Goal: Information Seeking & Learning: Compare options

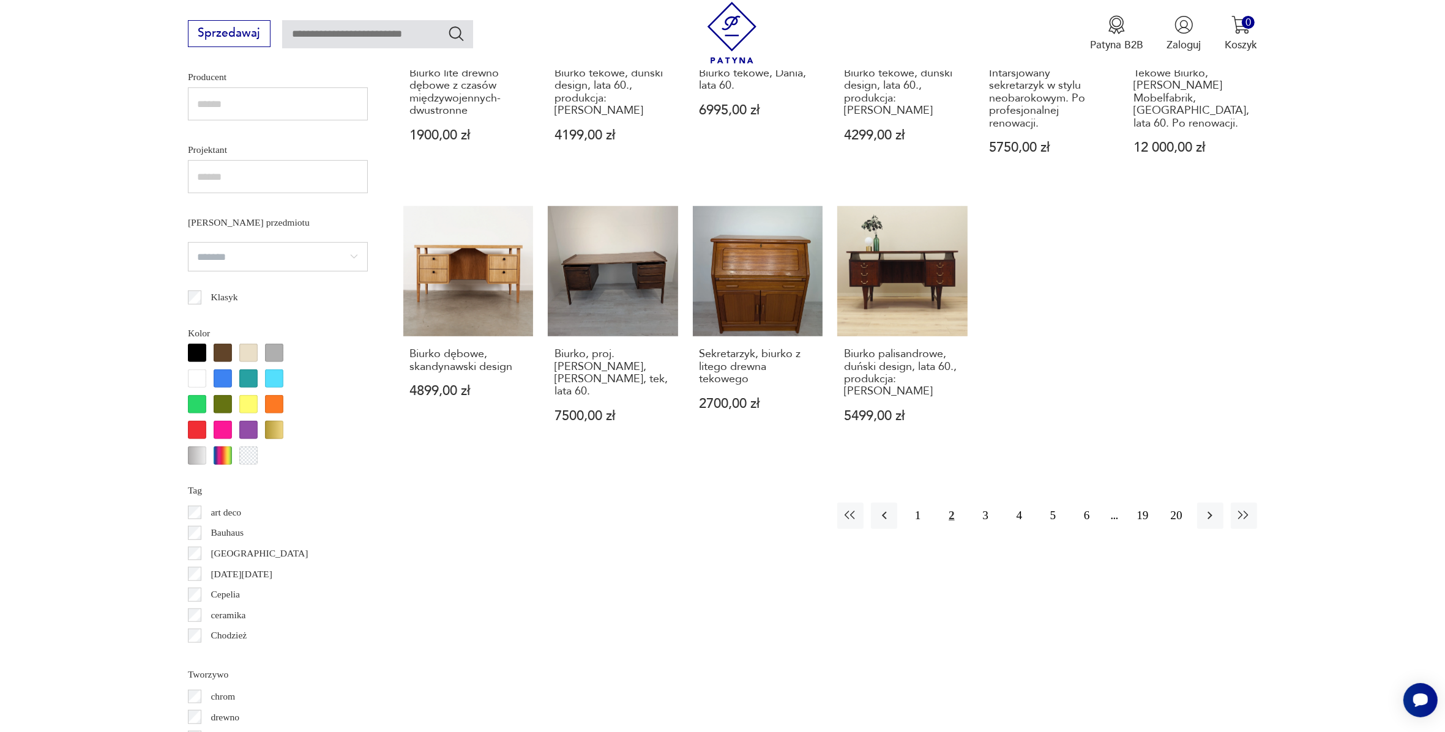
scroll to position [934, 0]
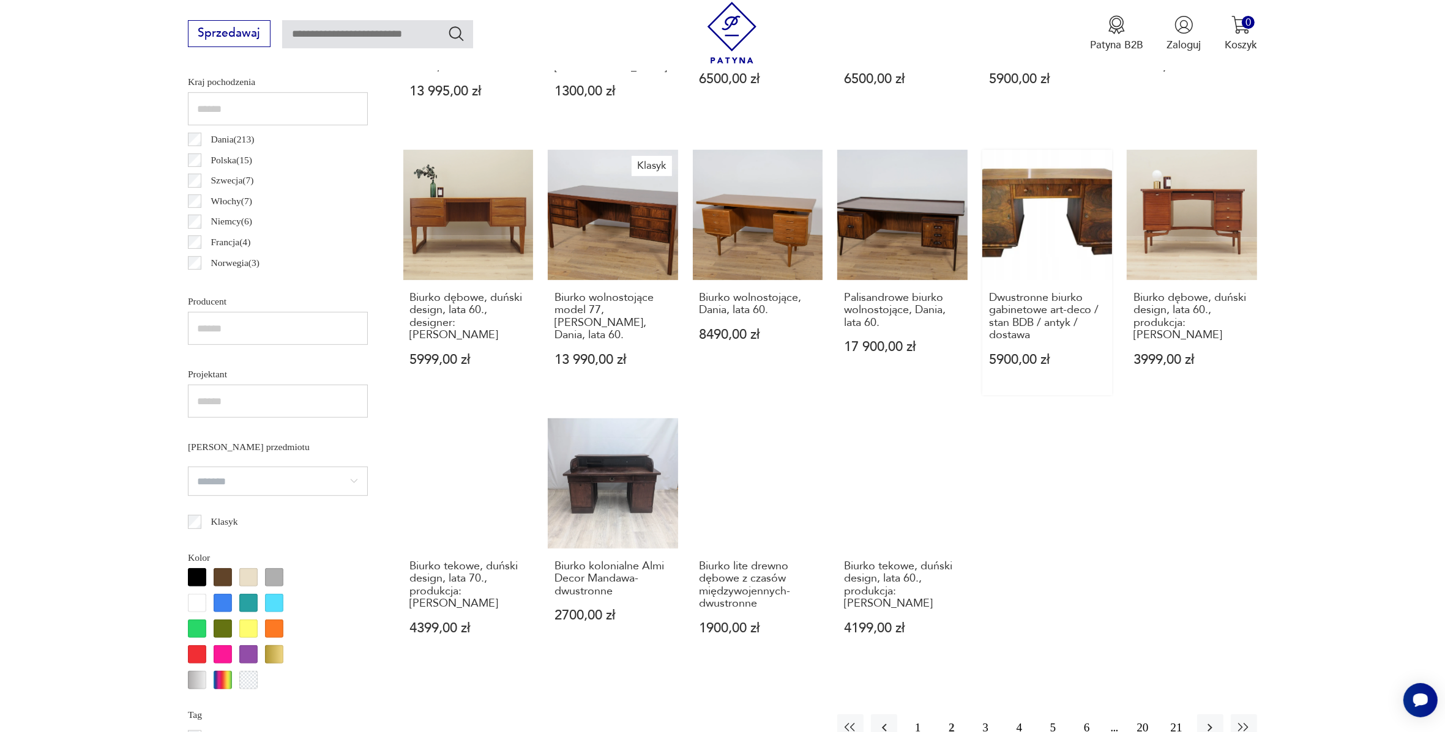
scroll to position [377, 0]
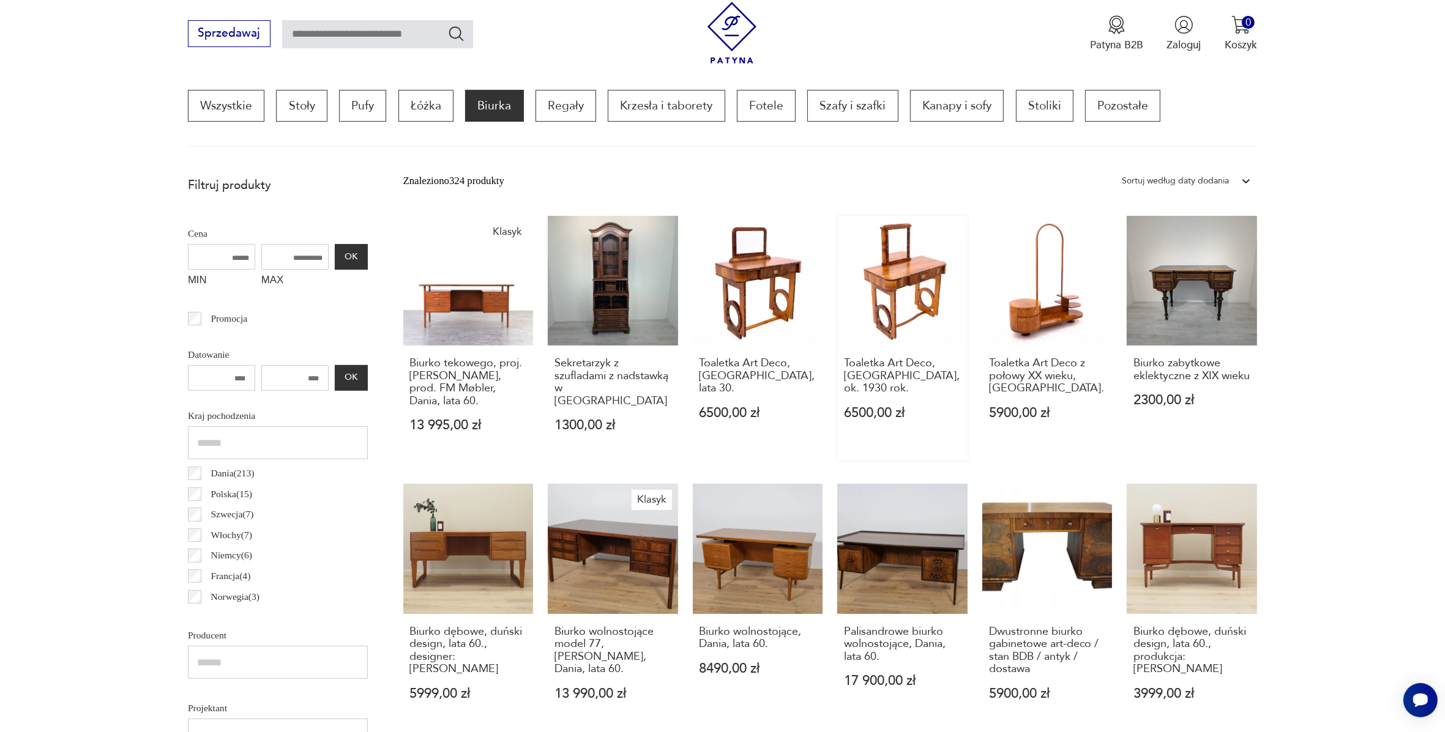
click at [886, 275] on link "Toaletka Art Deco, Polska, ok. 1930 rok. 6500,00 zł" at bounding box center [902, 338] width 130 height 245
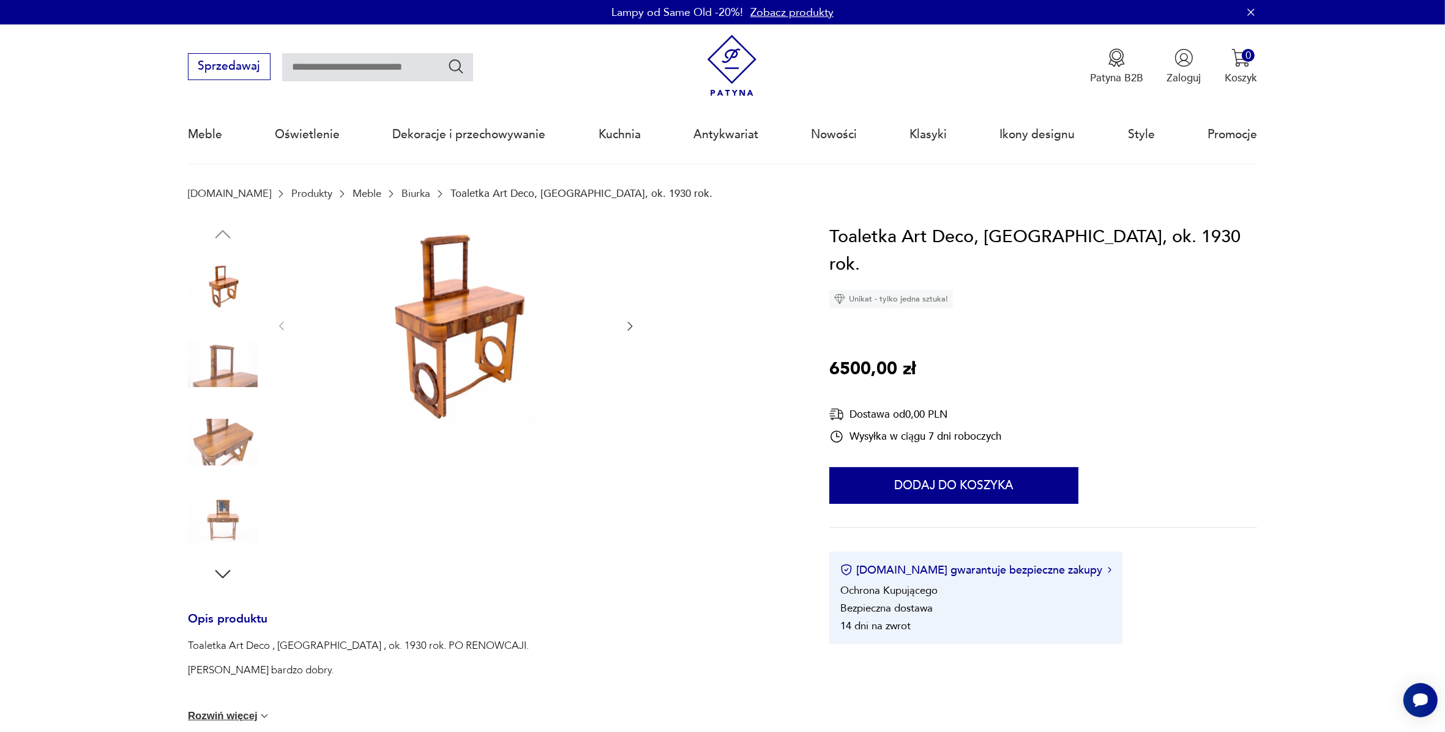
click at [225, 444] on img at bounding box center [223, 443] width 70 height 70
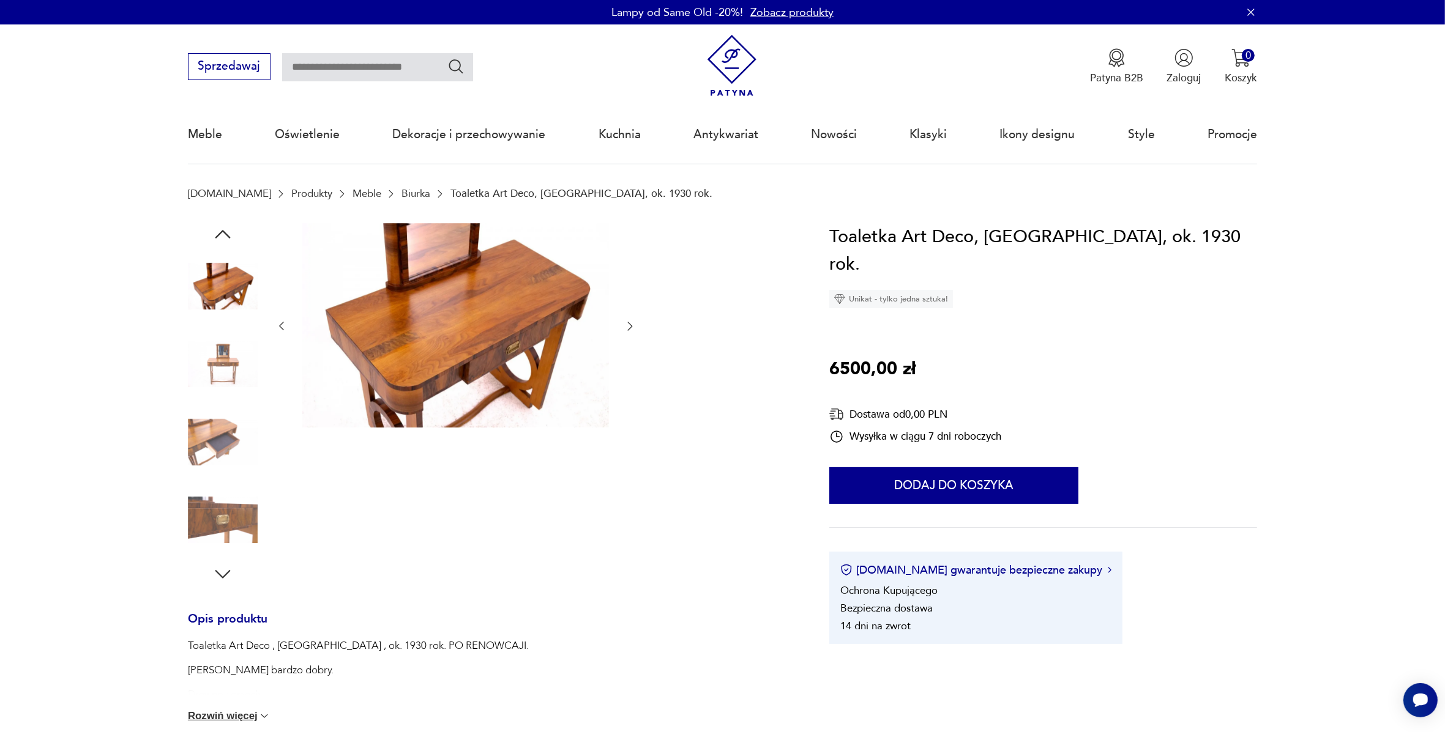
click at [224, 359] on img at bounding box center [223, 364] width 70 height 70
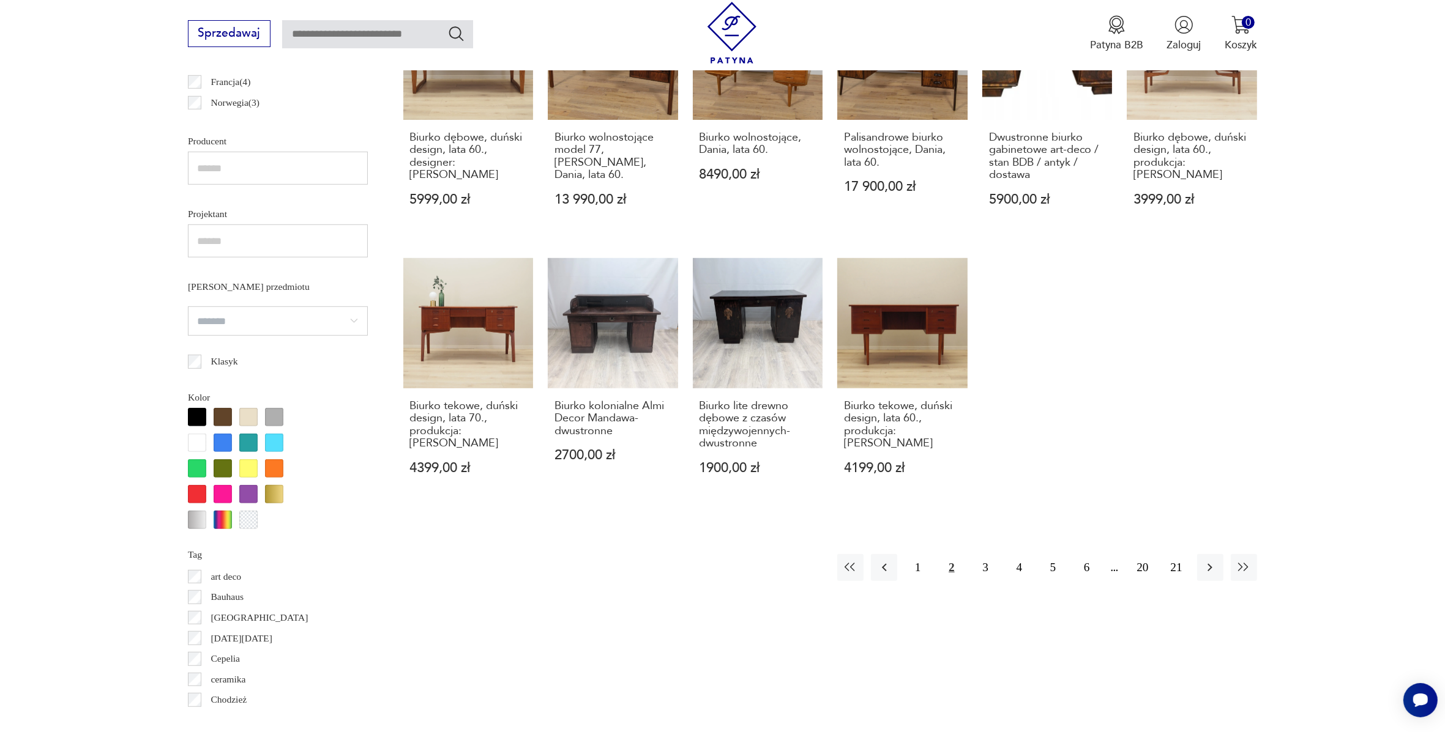
scroll to position [1269, 0]
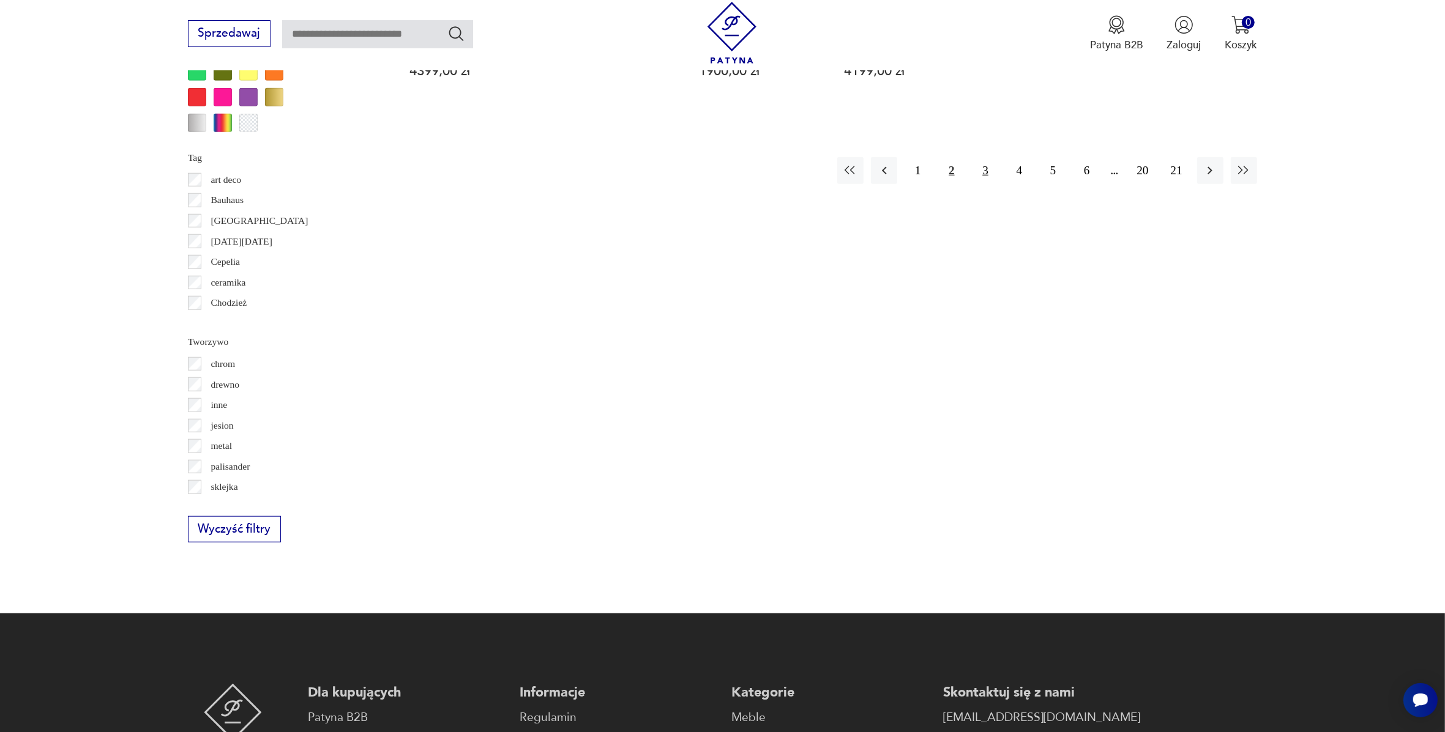
click at [986, 170] on button "3" at bounding box center [985, 170] width 26 height 26
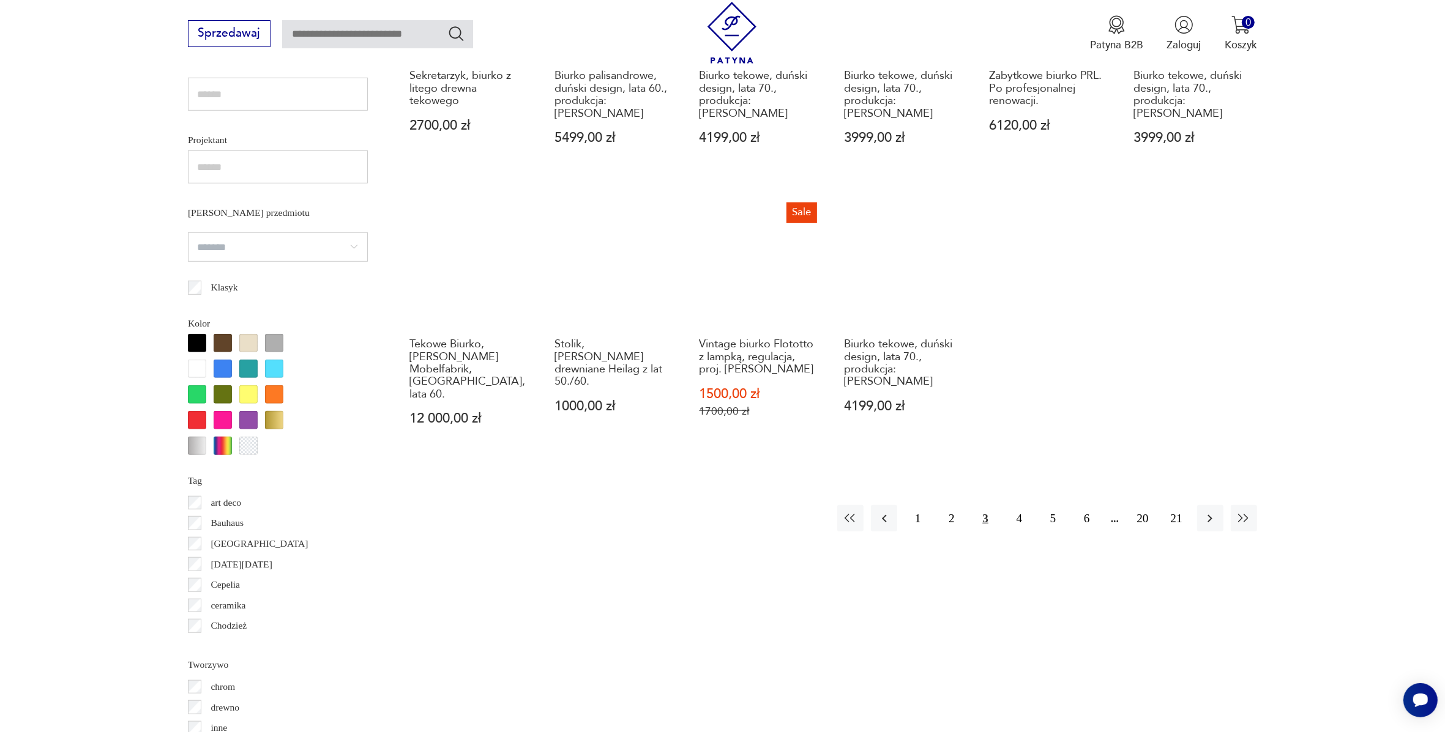
scroll to position [931, 0]
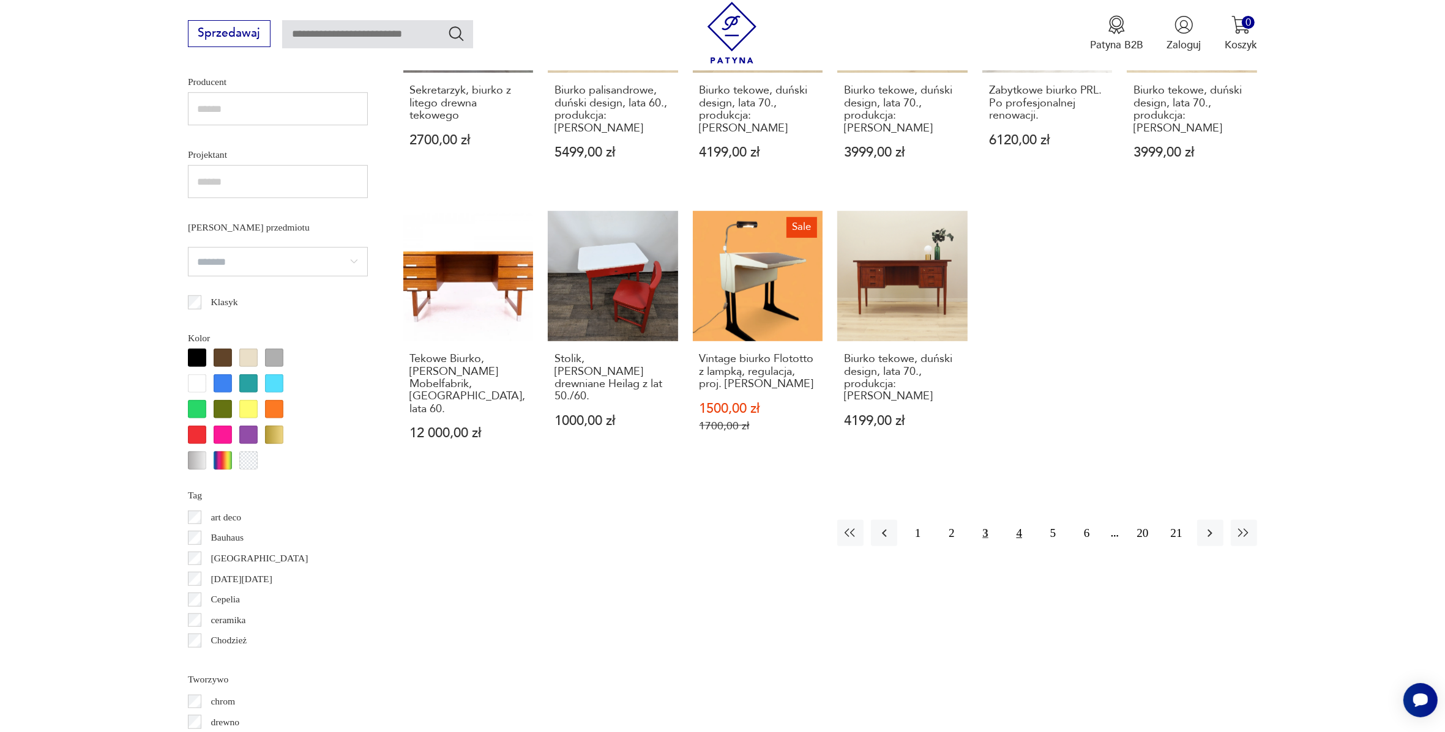
click at [1021, 520] on button "4" at bounding box center [1019, 533] width 26 height 26
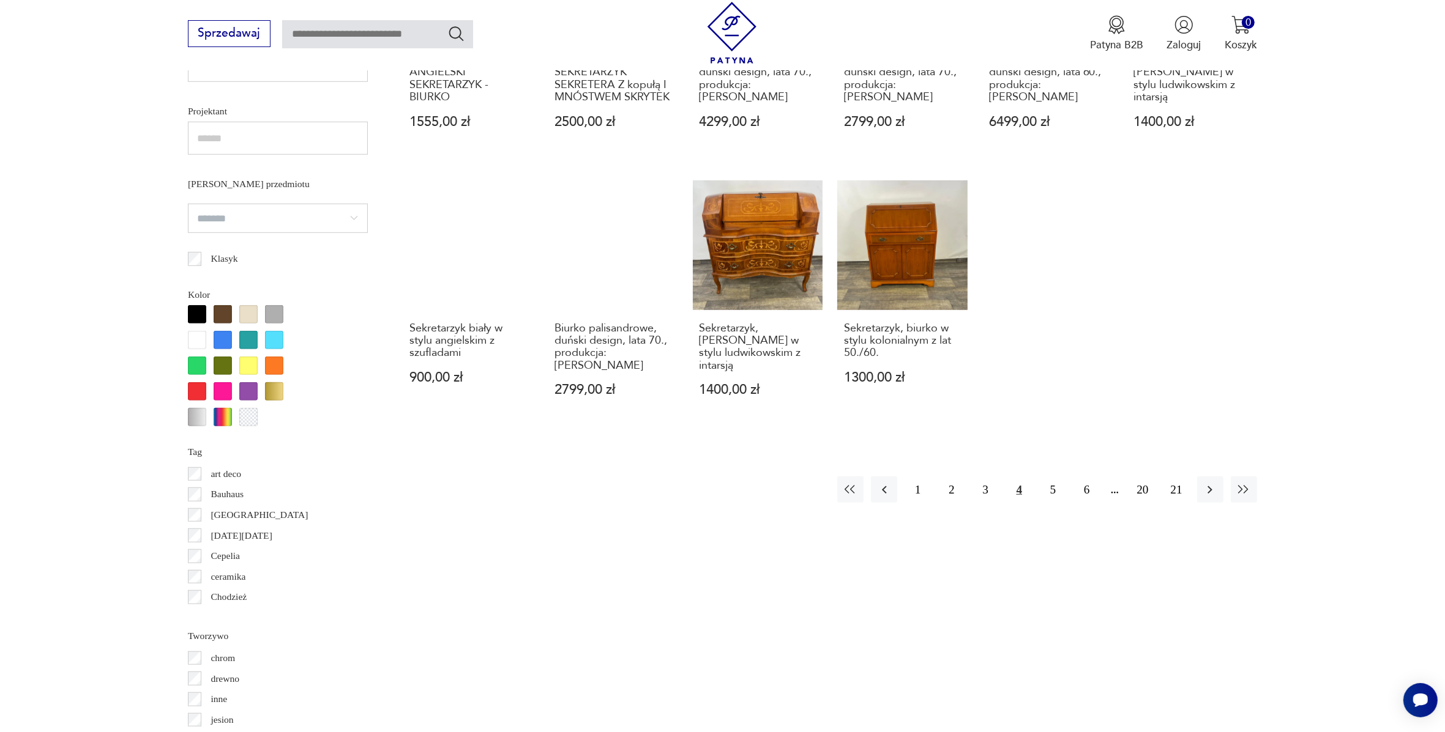
scroll to position [1088, 0]
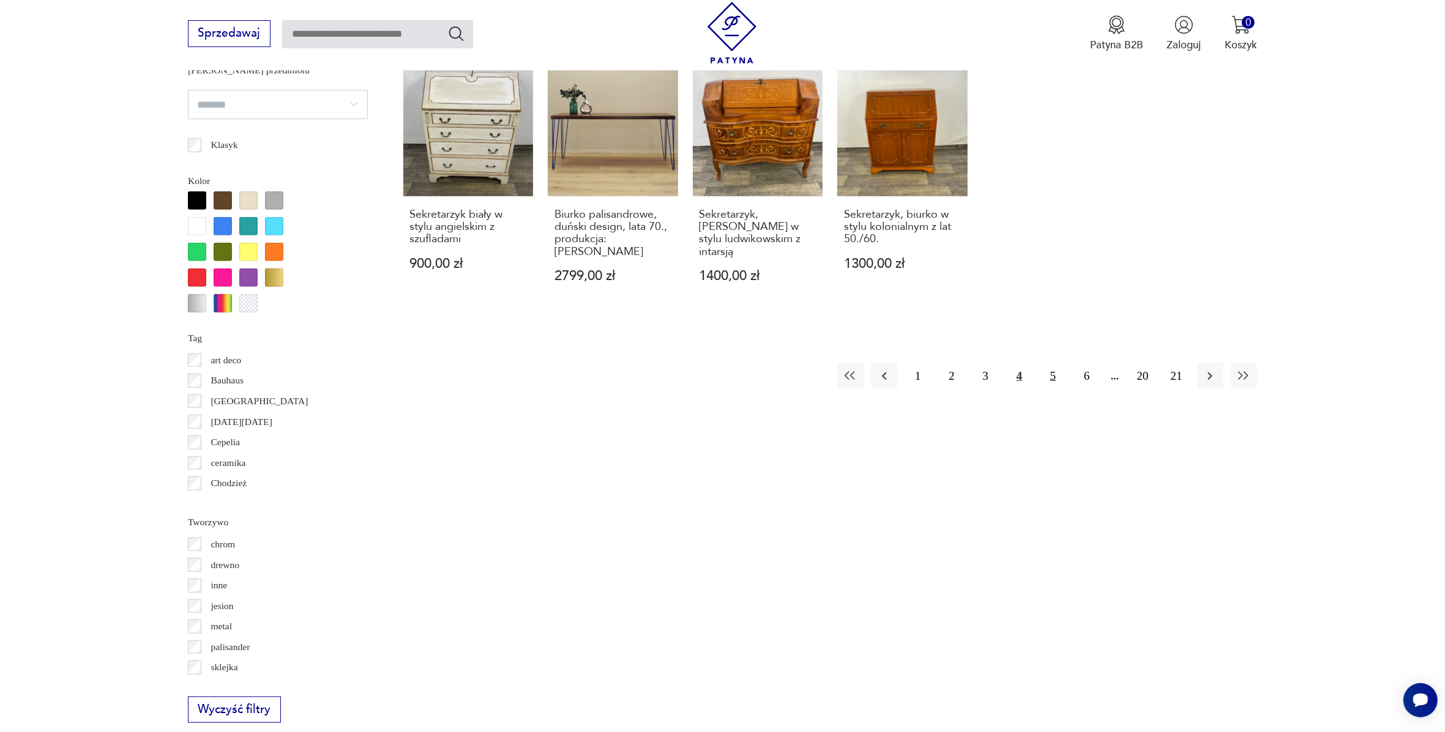
click at [1056, 365] on button "5" at bounding box center [1053, 376] width 26 height 26
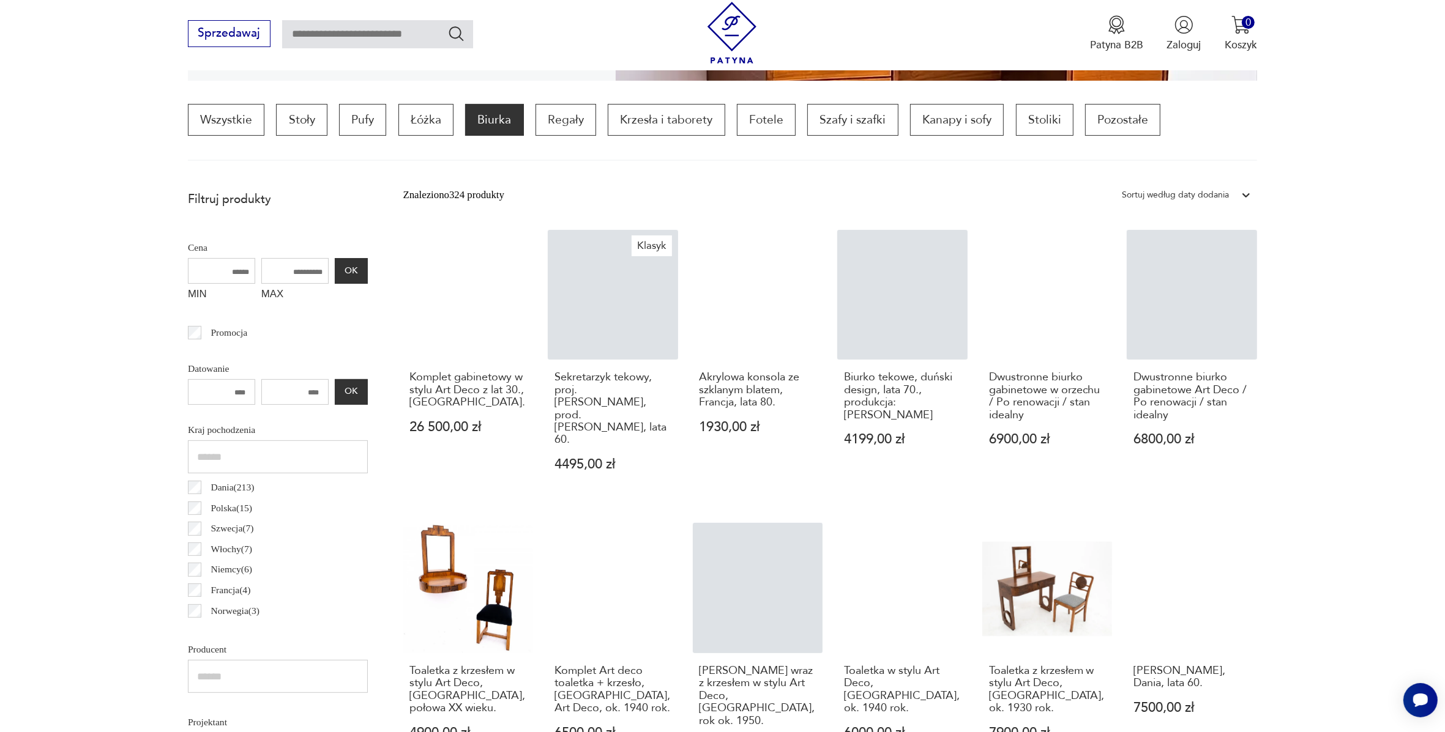
scroll to position [366, 0]
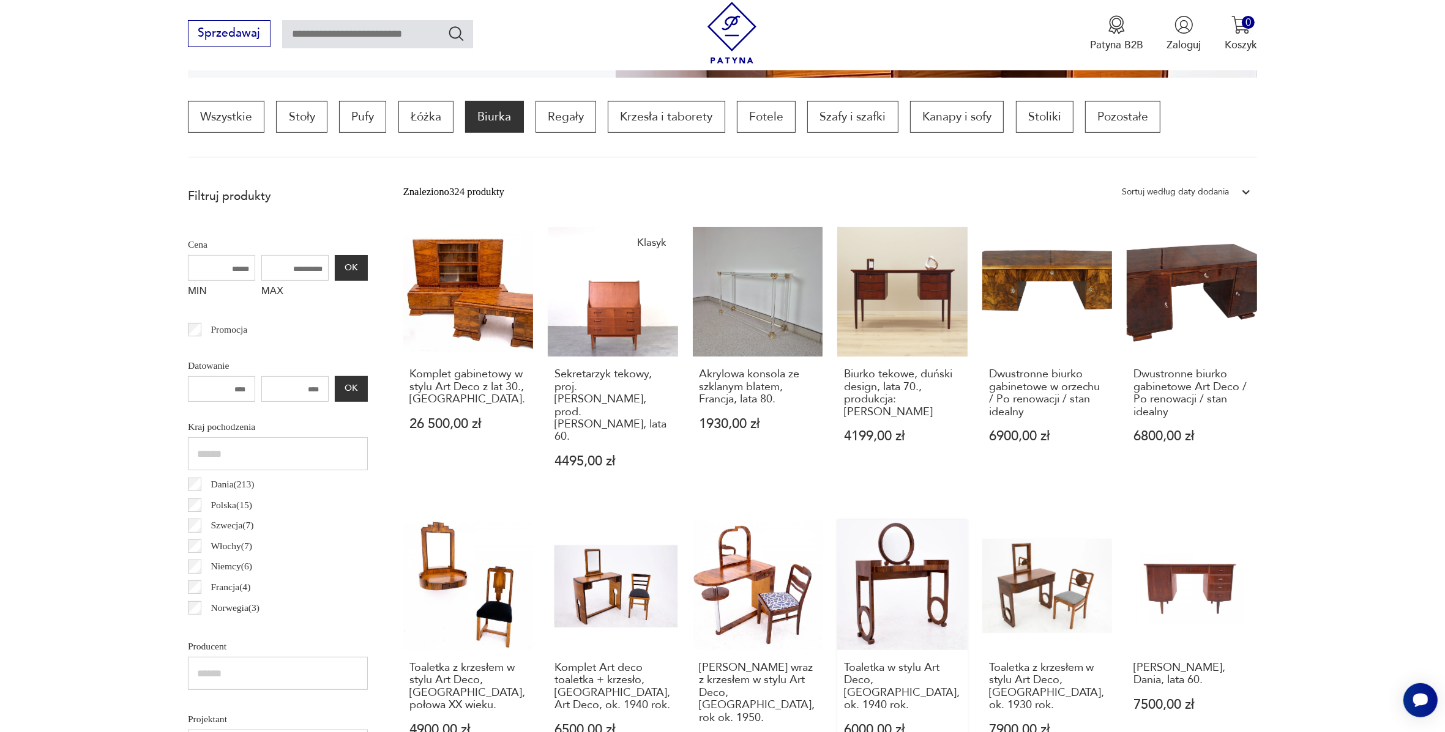
click at [915, 546] on link "Toaletka w stylu Art Deco, Polska, ok. 1940 rok. 6000,00 zł" at bounding box center [902, 649] width 130 height 258
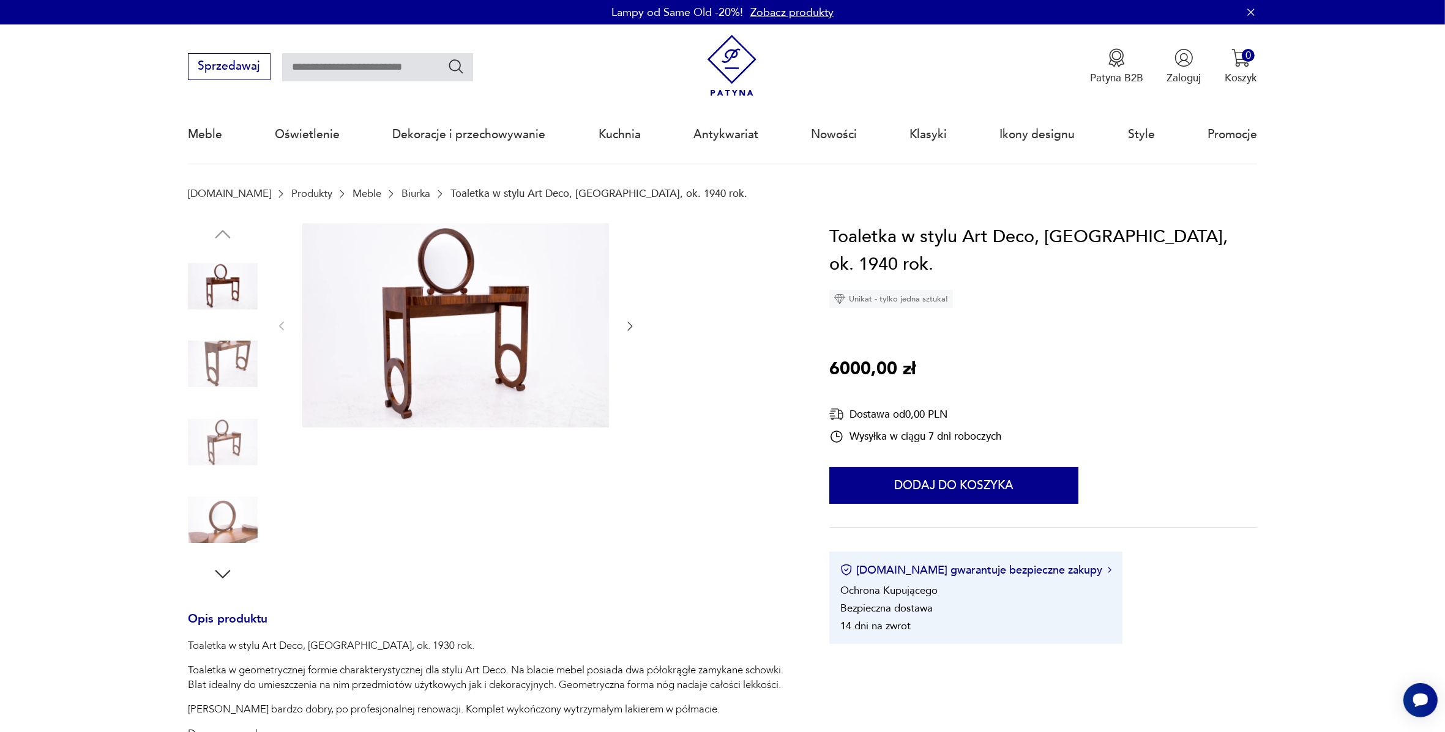
click at [410, 318] on img at bounding box center [455, 325] width 307 height 204
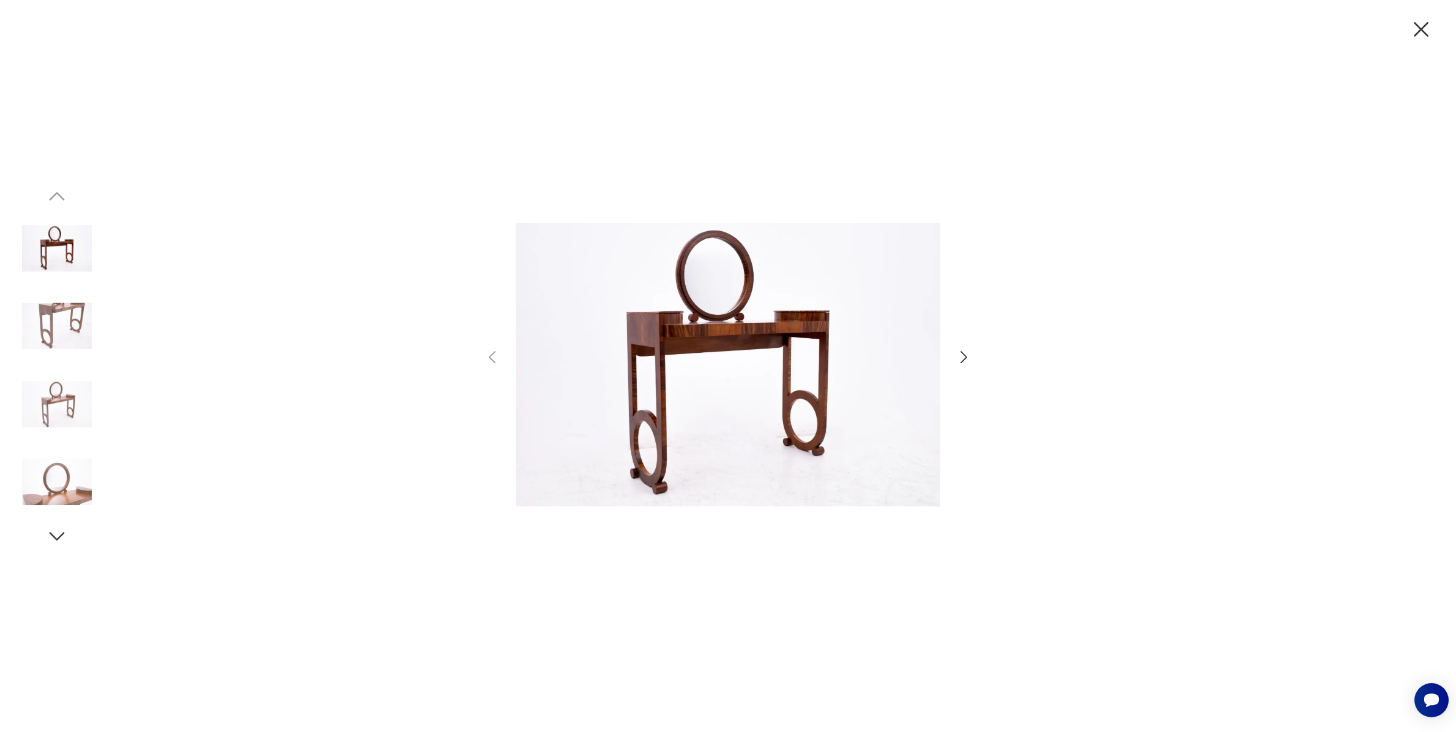
drag, startPoint x: 1420, startPoint y: 25, endPoint x: 1420, endPoint y: 32, distance: 7.3
click at [1420, 26] on icon "button" at bounding box center [1422, 30] width 26 height 26
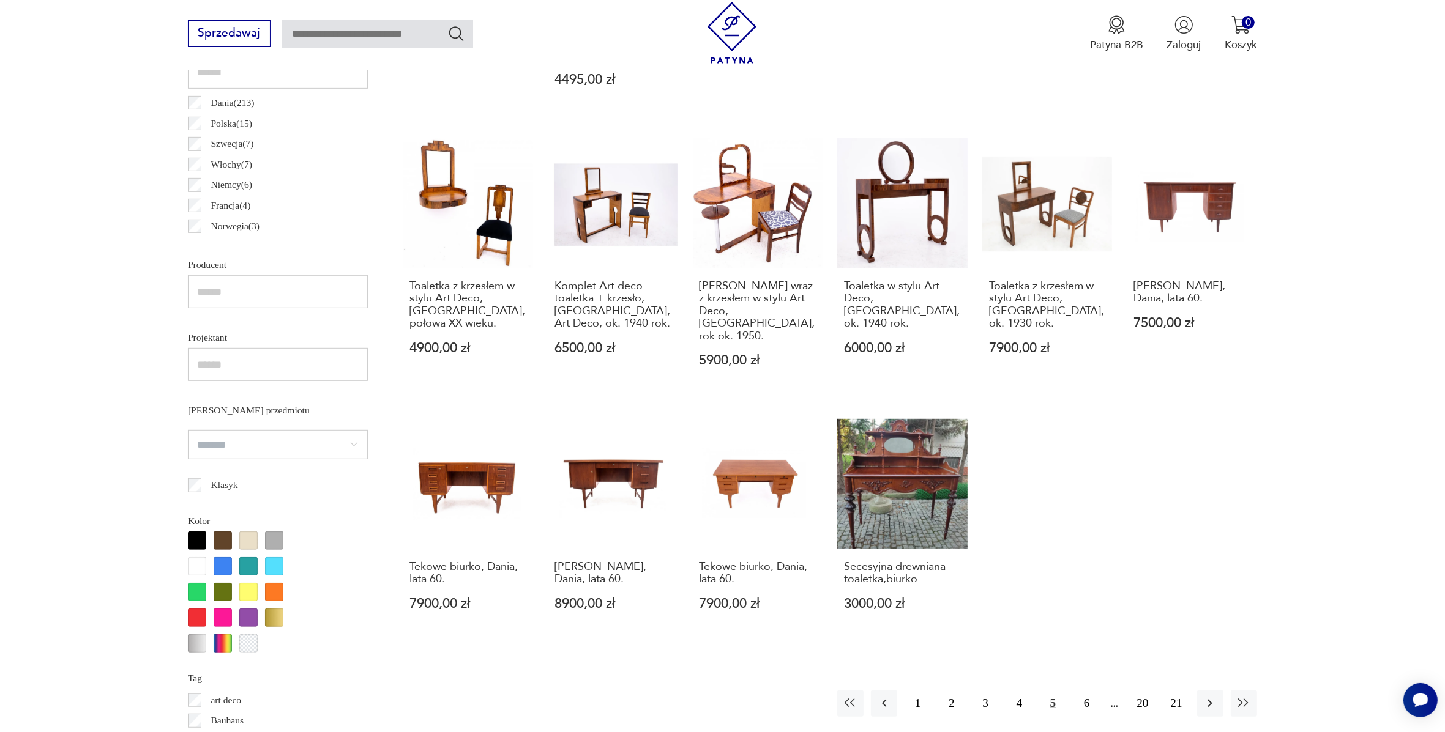
scroll to position [1213, 0]
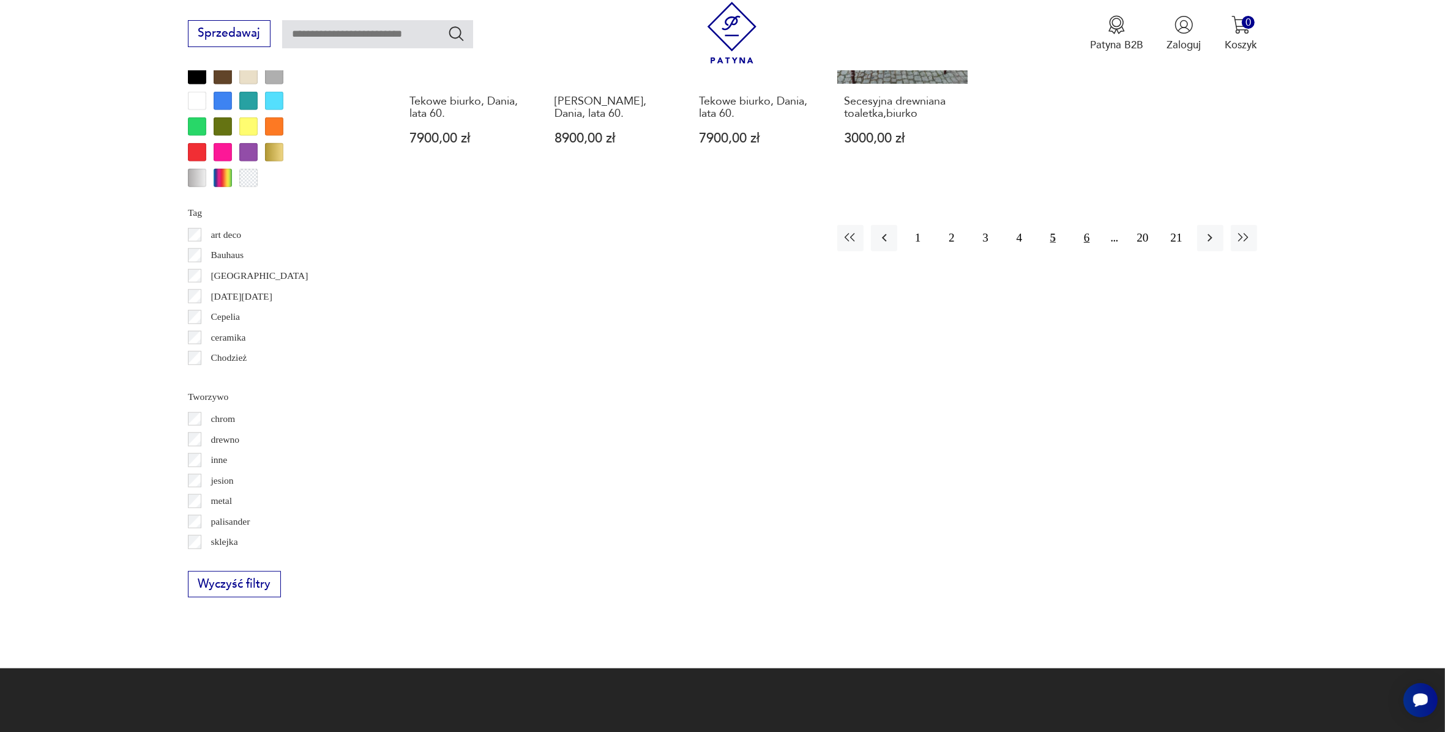
drag, startPoint x: 1089, startPoint y: 200, endPoint x: 1098, endPoint y: 204, distance: 9.3
click at [1089, 225] on button "6" at bounding box center [1086, 238] width 26 height 26
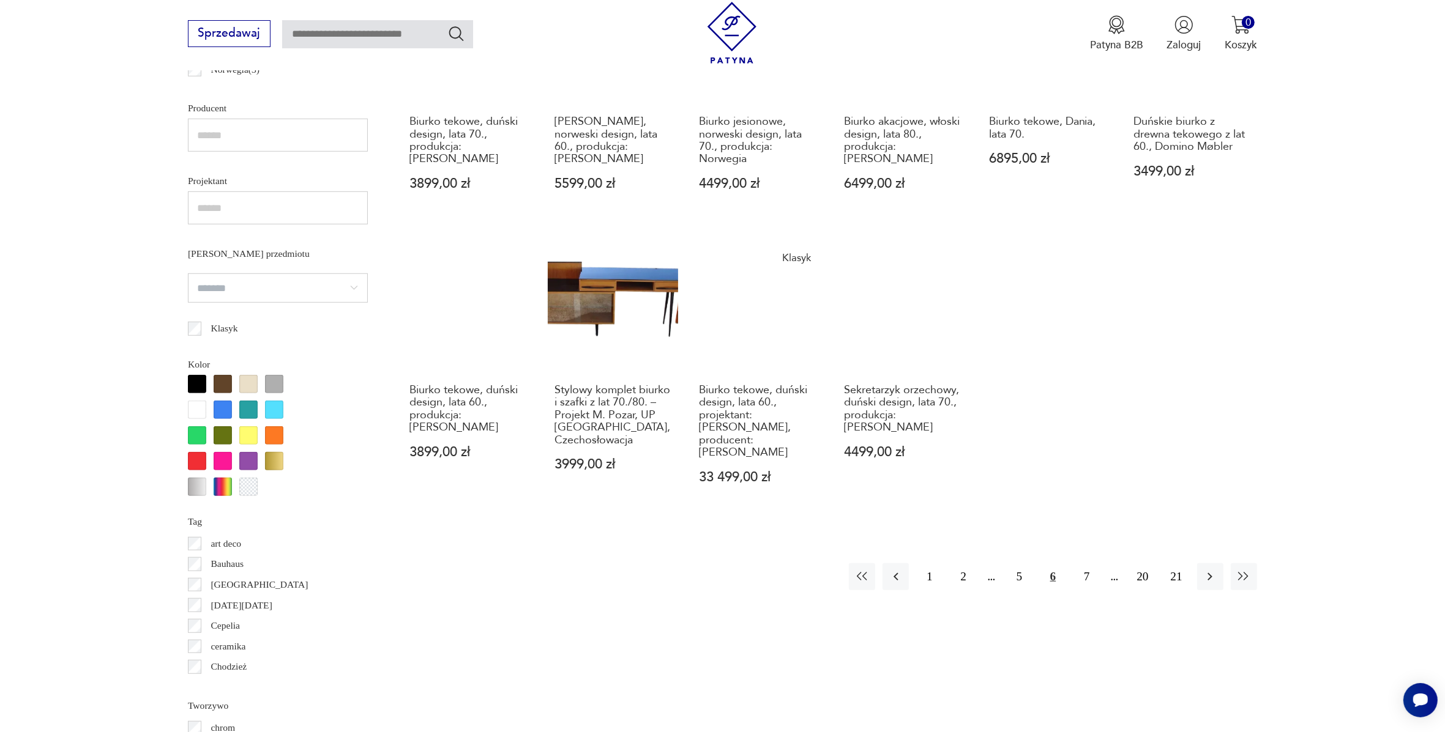
scroll to position [869, 0]
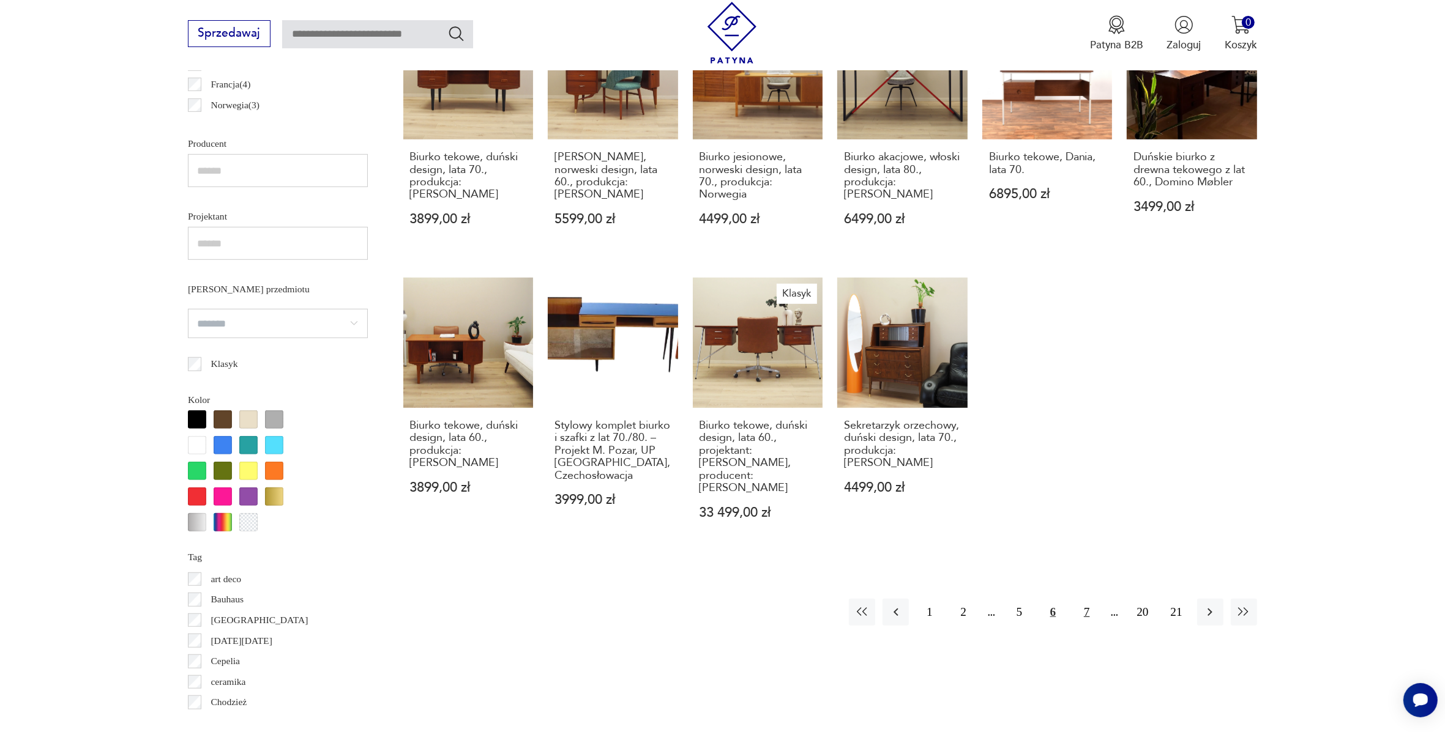
click at [1085, 601] on button "7" at bounding box center [1086, 612] width 26 height 26
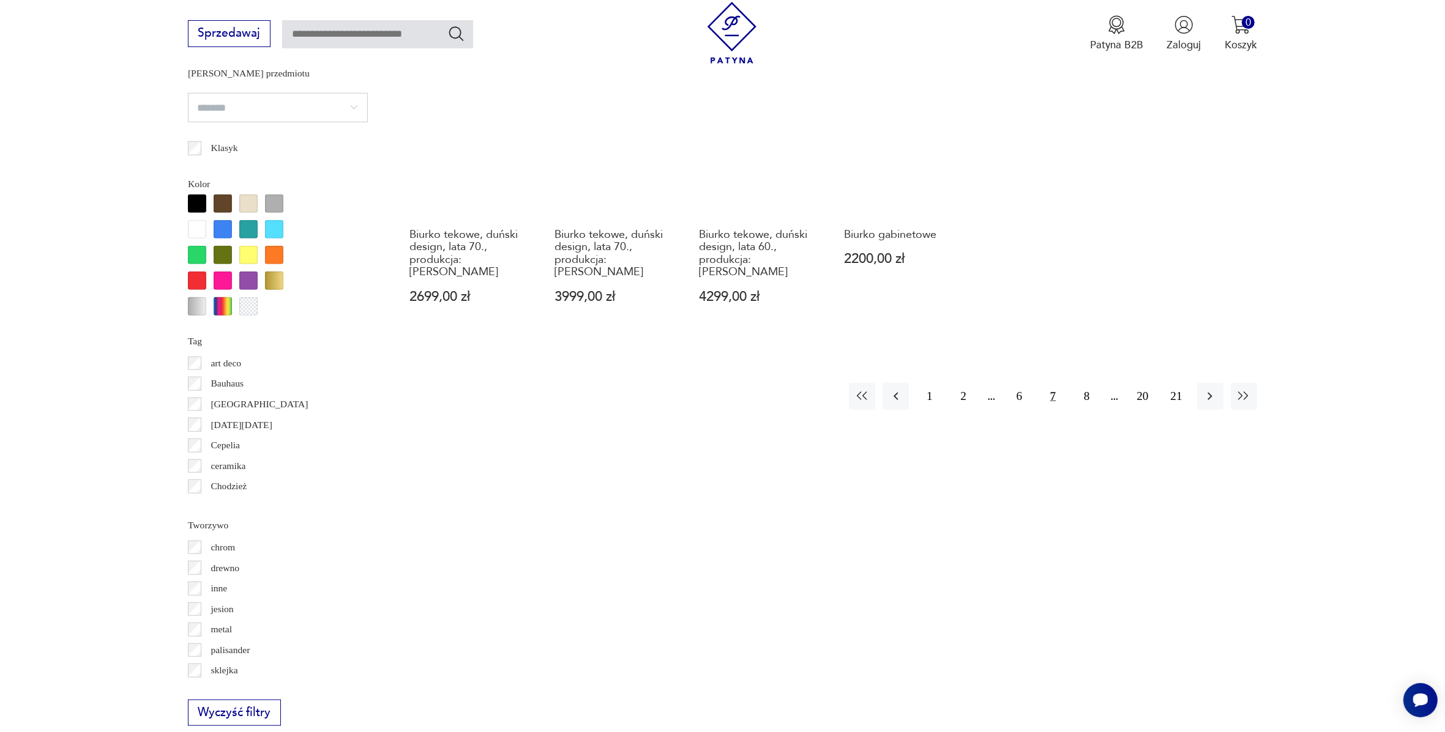
scroll to position [1292, 0]
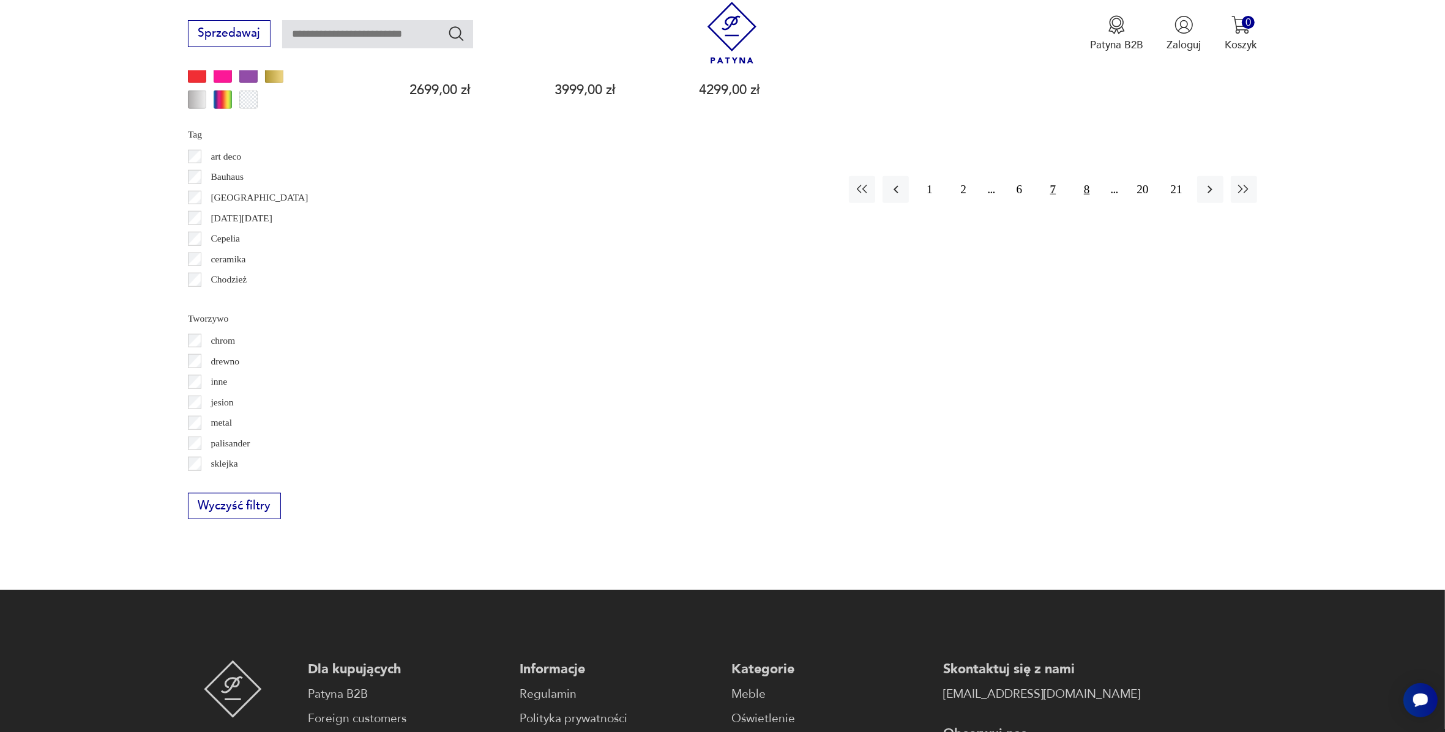
click at [1085, 176] on button "8" at bounding box center [1086, 189] width 26 height 26
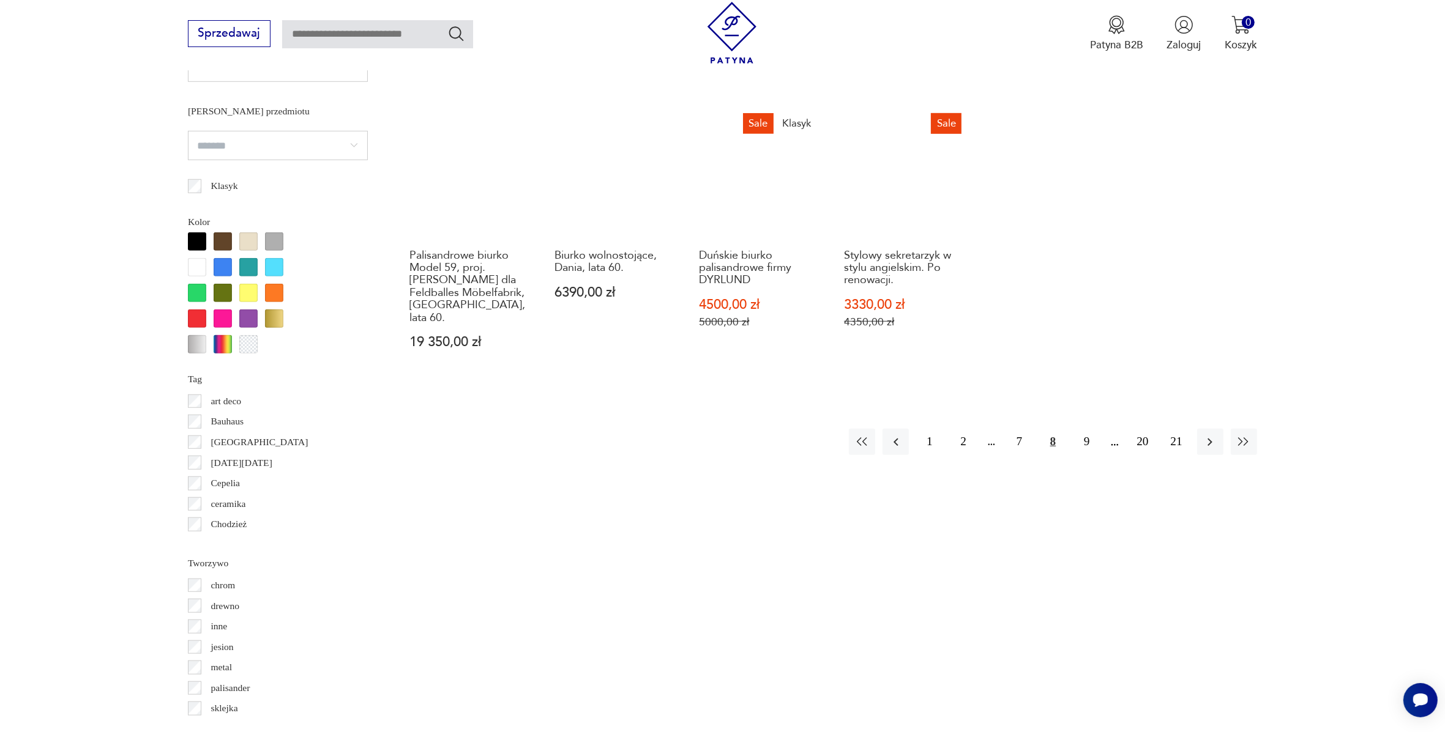
scroll to position [1034, 0]
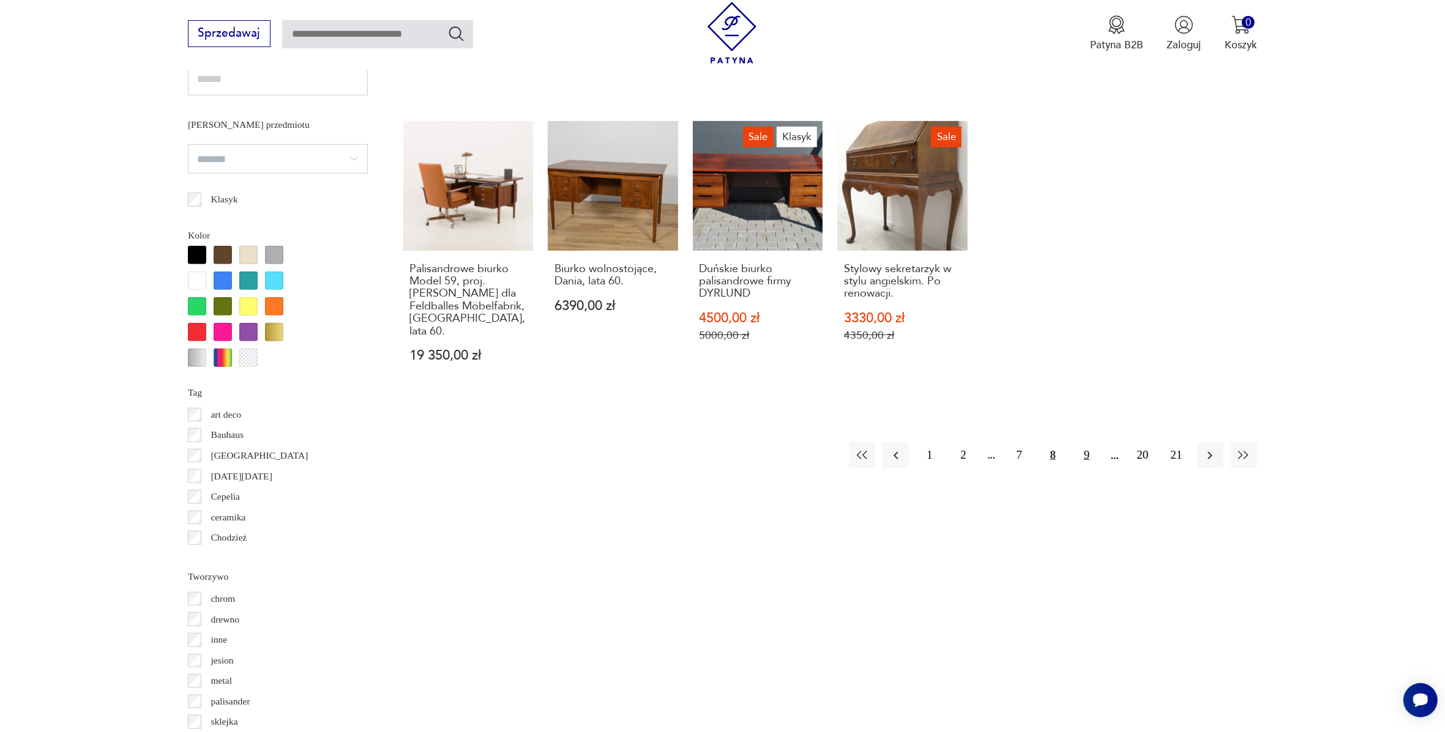
click at [1087, 442] on button "9" at bounding box center [1086, 455] width 26 height 26
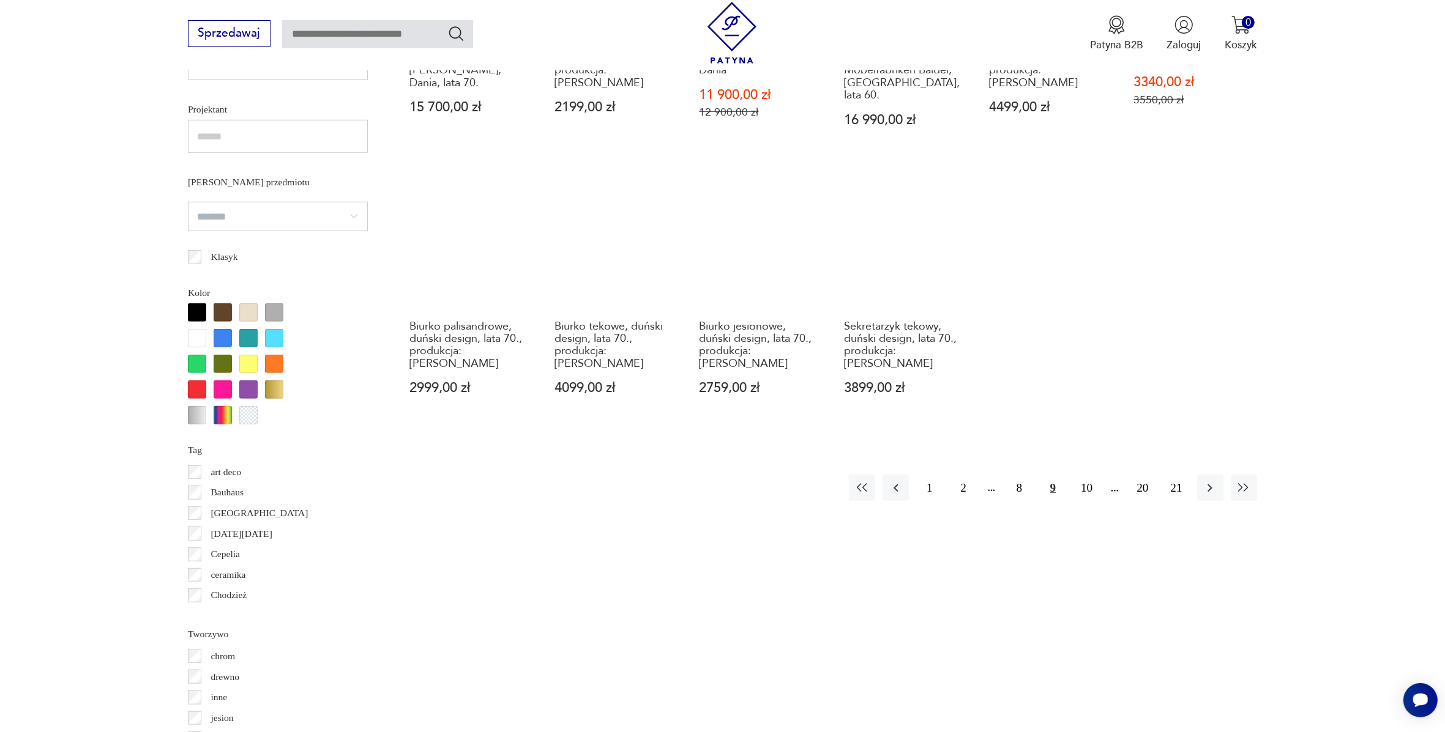
scroll to position [1019, 0]
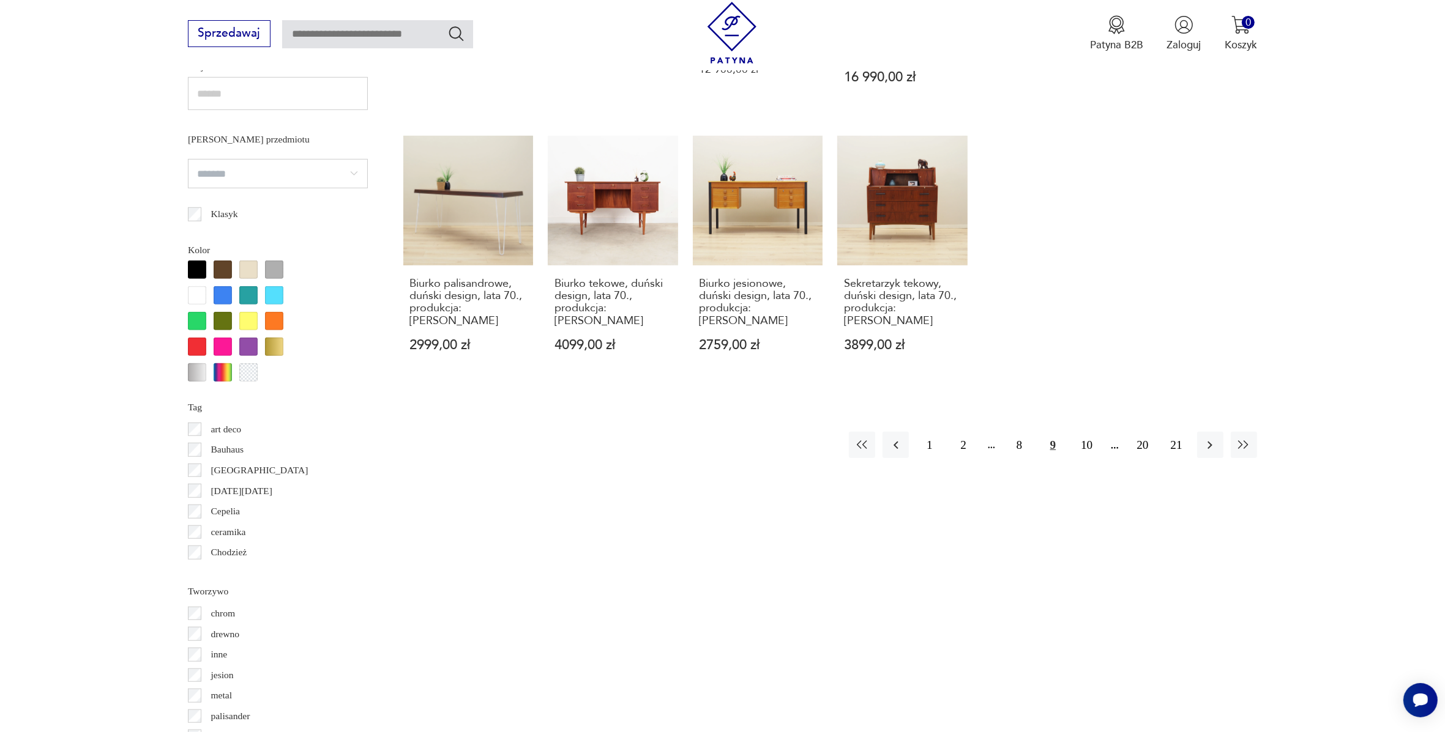
drag, startPoint x: 1087, startPoint y: 426, endPoint x: 1114, endPoint y: 415, distance: 29.1
click at [1087, 432] on button "10" at bounding box center [1086, 445] width 26 height 26
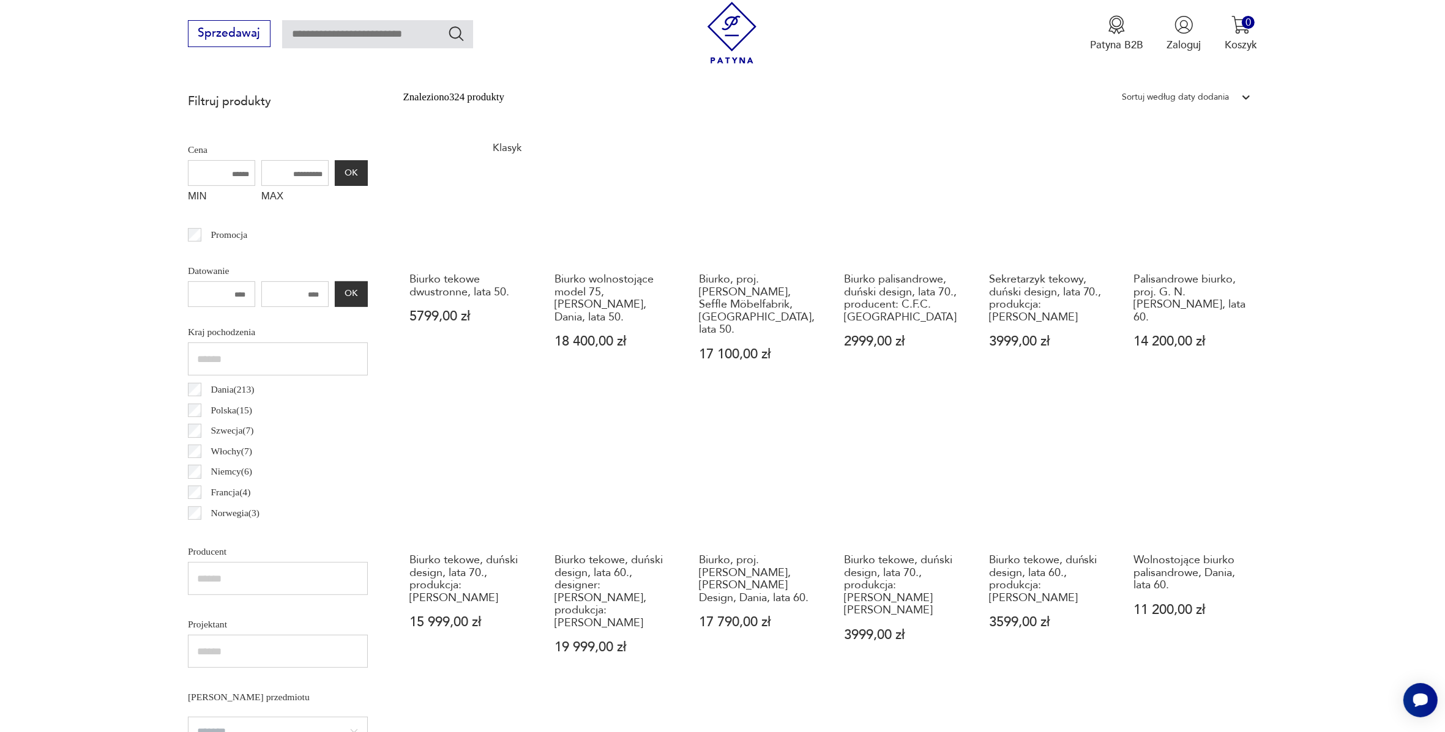
scroll to position [616, 0]
